Goal: Task Accomplishment & Management: Use online tool/utility

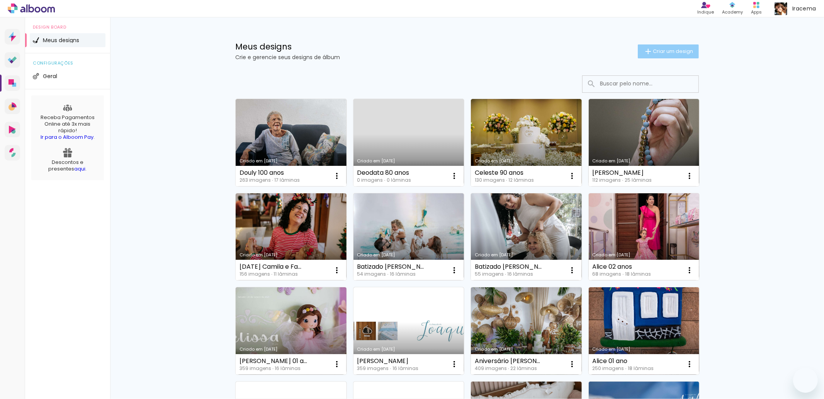
click at [661, 49] on span "Criar um design" at bounding box center [673, 51] width 40 height 5
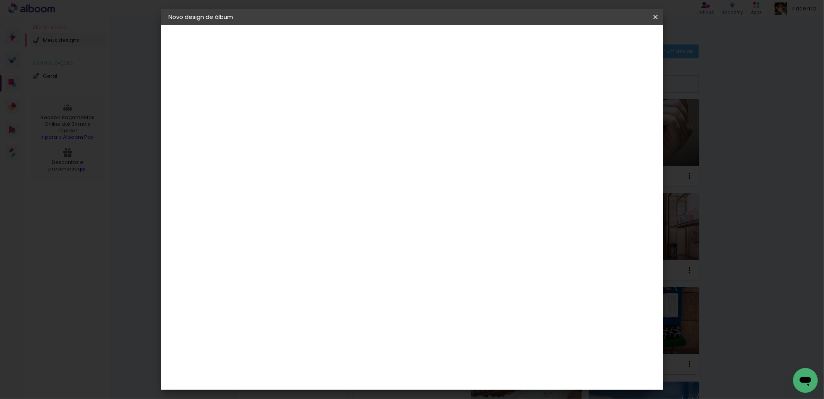
click at [295, 100] on input at bounding box center [295, 104] width 0 height 12
click at [295, 104] on input at bounding box center [295, 104] width 0 height 12
click at [295, 100] on input at bounding box center [295, 104] width 0 height 12
type input "Aniversário Deodata 80 anos"
type paper-input "Aniversário Deodata 80 anos"
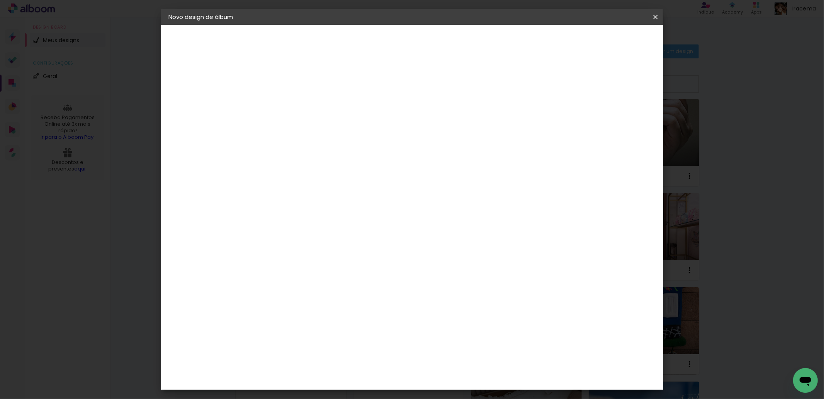
click at [375, 44] on paper-button "Avançar" at bounding box center [356, 40] width 38 height 13
click at [298, 145] on input at bounding box center [315, 147] width 78 height 10
type input "conc"
type paper-input "conc"
click at [307, 175] on div "Conceitual Álbuns" at bounding box center [306, 176] width 33 height 12
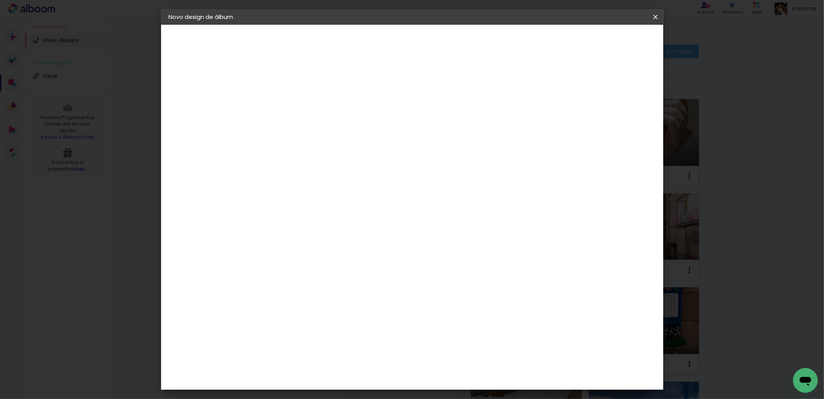
click at [419, 44] on paper-button "Avançar" at bounding box center [400, 40] width 38 height 13
click at [347, 377] on span "30 × 30" at bounding box center [330, 385] width 36 height 16
click at [0, 0] on slot "Avançar" at bounding box center [0, 0] width 0 height 0
type input "3"
type paper-input "3"
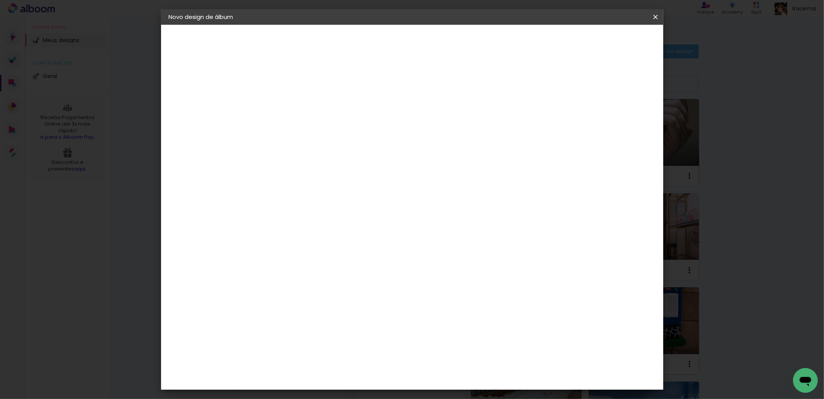
click at [298, 82] on input "3" at bounding box center [289, 83] width 27 height 10
click at [593, 80] on div "Mostrar sangria" at bounding box center [588, 84] width 51 height 10
type paper-checkbox "on"
click at [607, 38] on span "Iniciar design" at bounding box center [589, 40] width 35 height 5
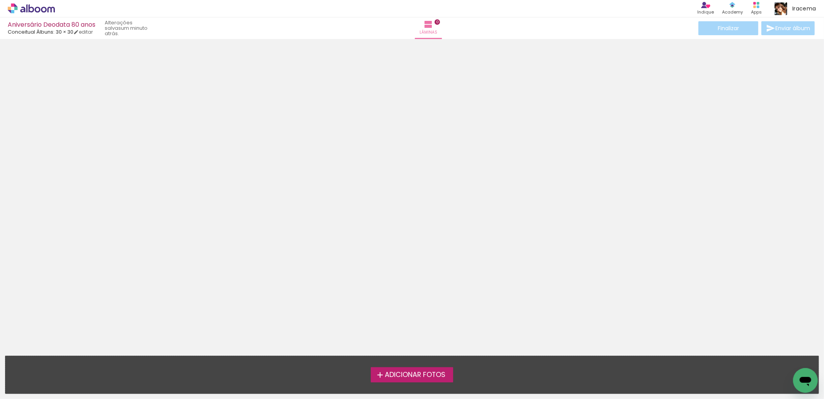
click at [414, 373] on span "Adicionar Fotos" at bounding box center [415, 374] width 61 height 7
click at [0, 0] on input "file" at bounding box center [0, 0] width 0 height 0
